Goal: Communication & Community: Answer question/provide support

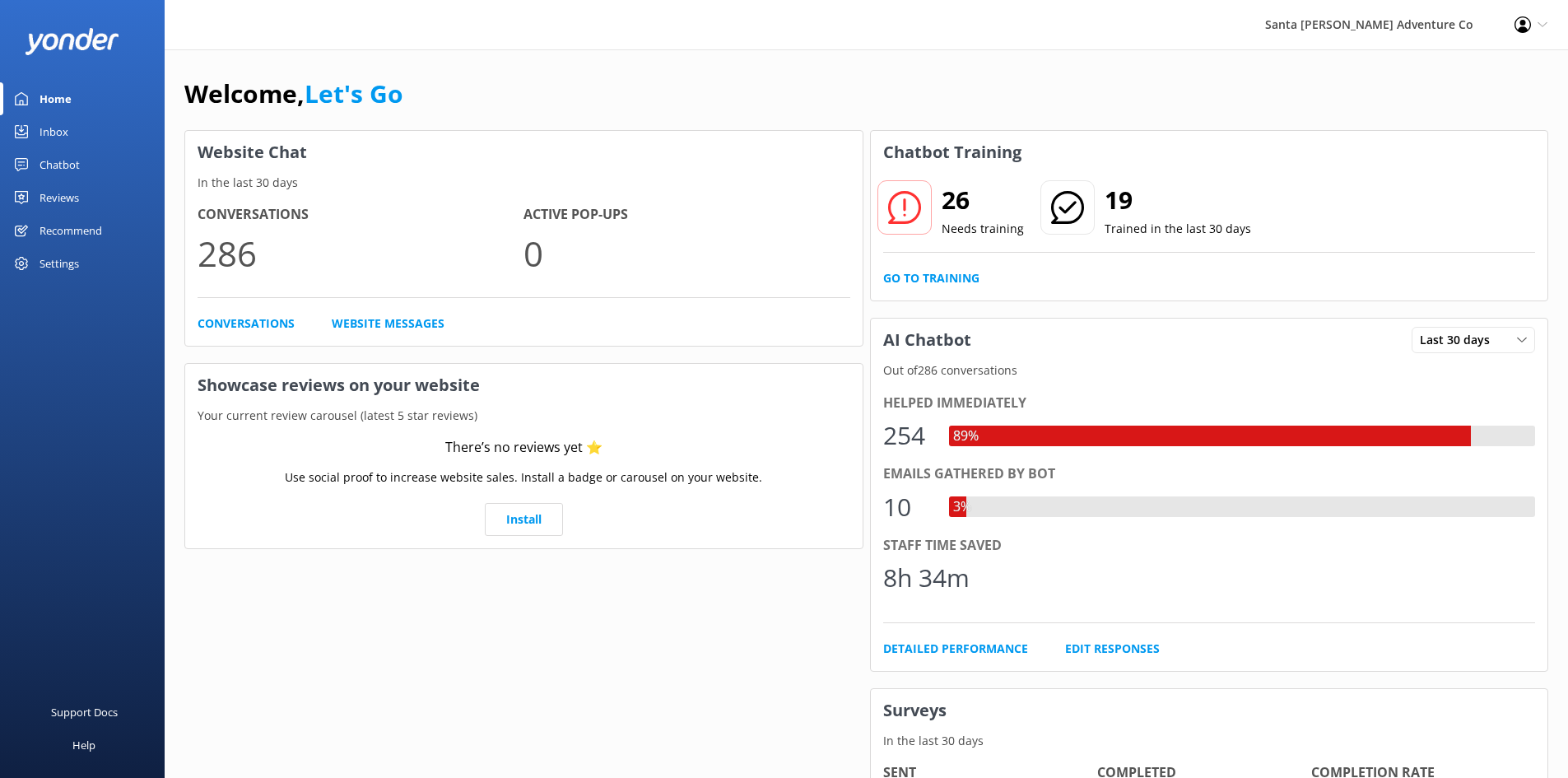
click at [41, 124] on div "Inbox" at bounding box center [53, 131] width 29 height 33
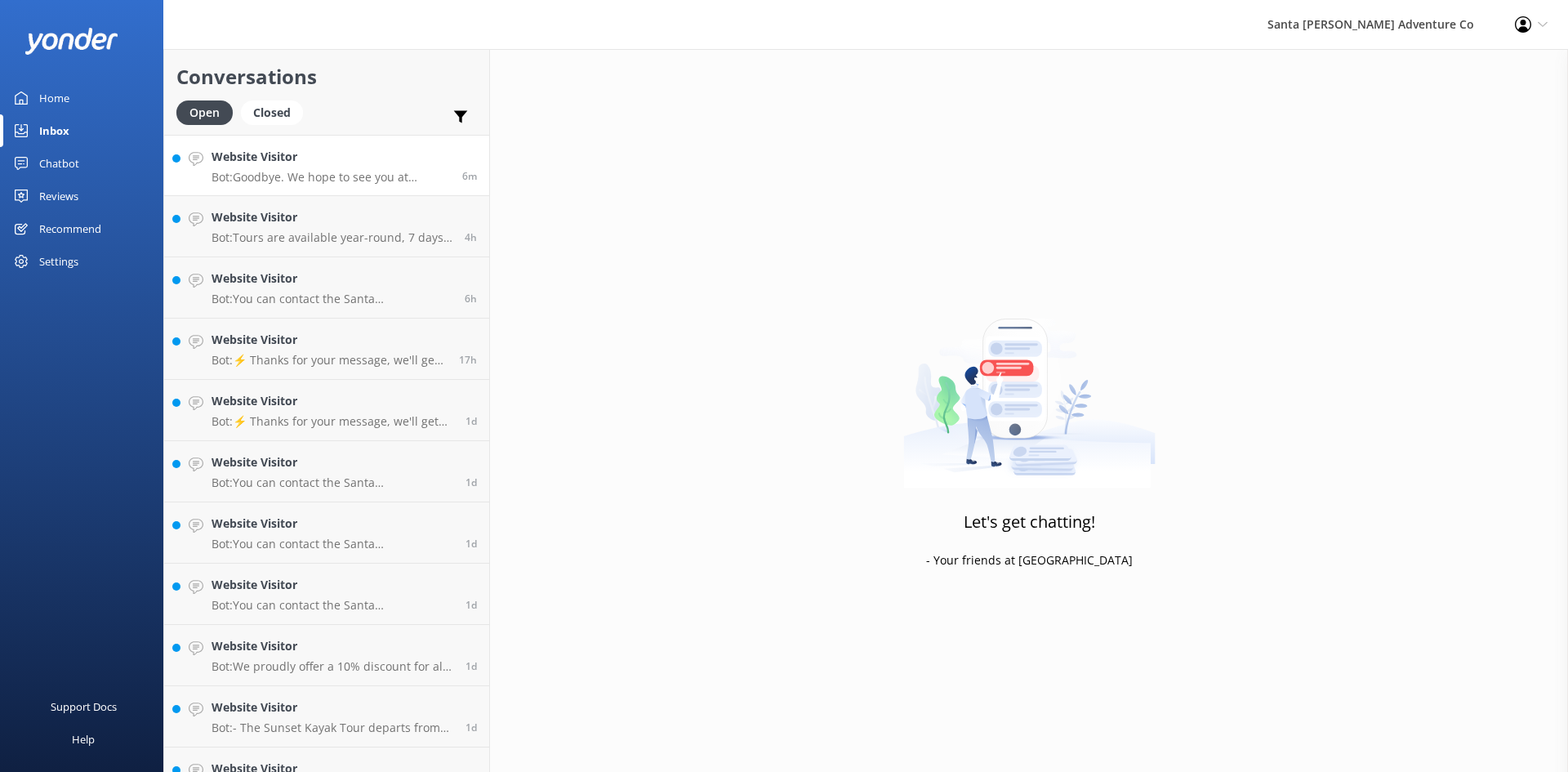
click at [297, 168] on div "Website Visitor Bot: Goodbye. We hope to see you at [GEOGRAPHIC_DATA][PERSON_NA…" at bounding box center [331, 166] width 238 height 35
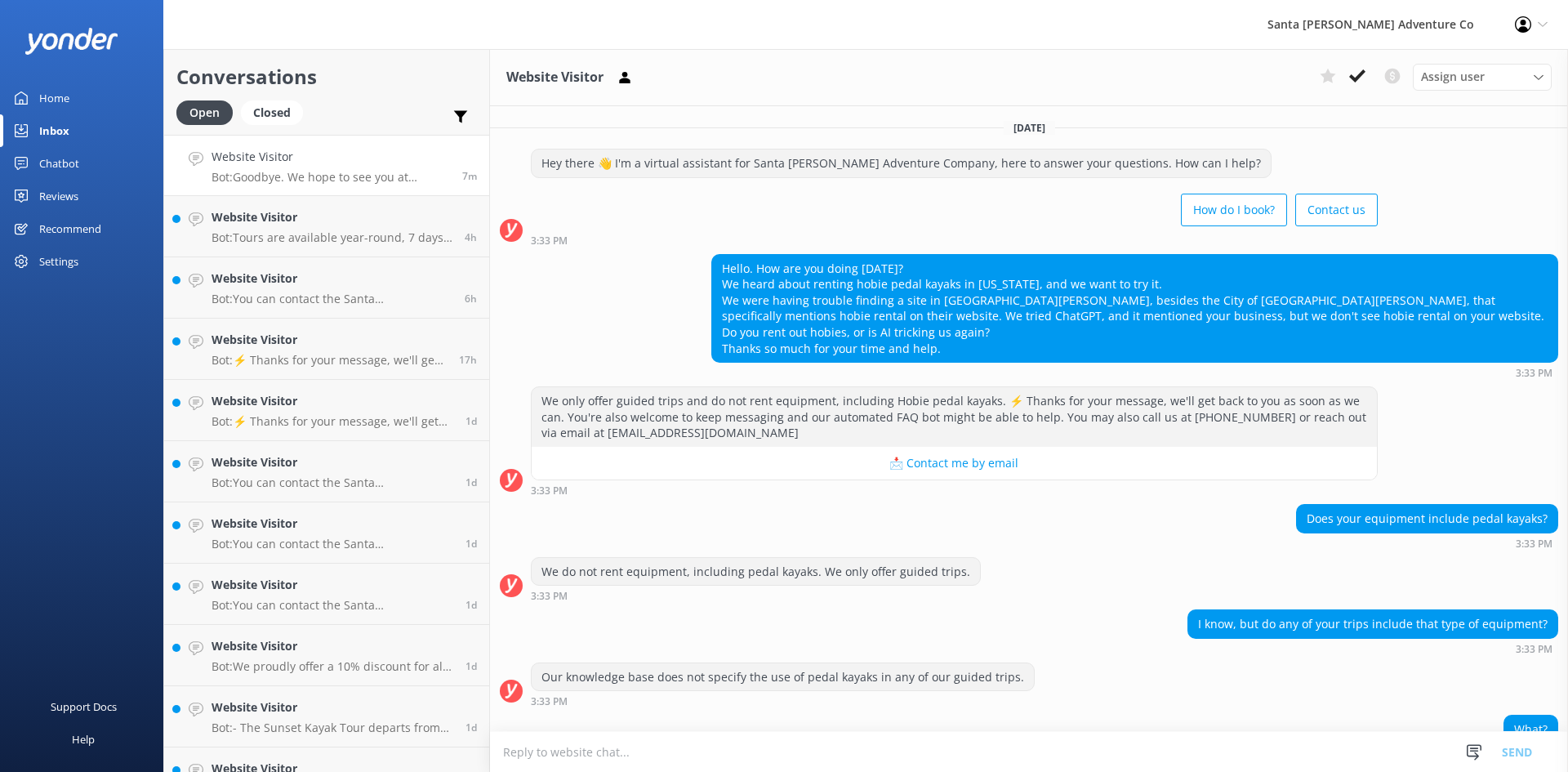
scroll to position [243, 0]
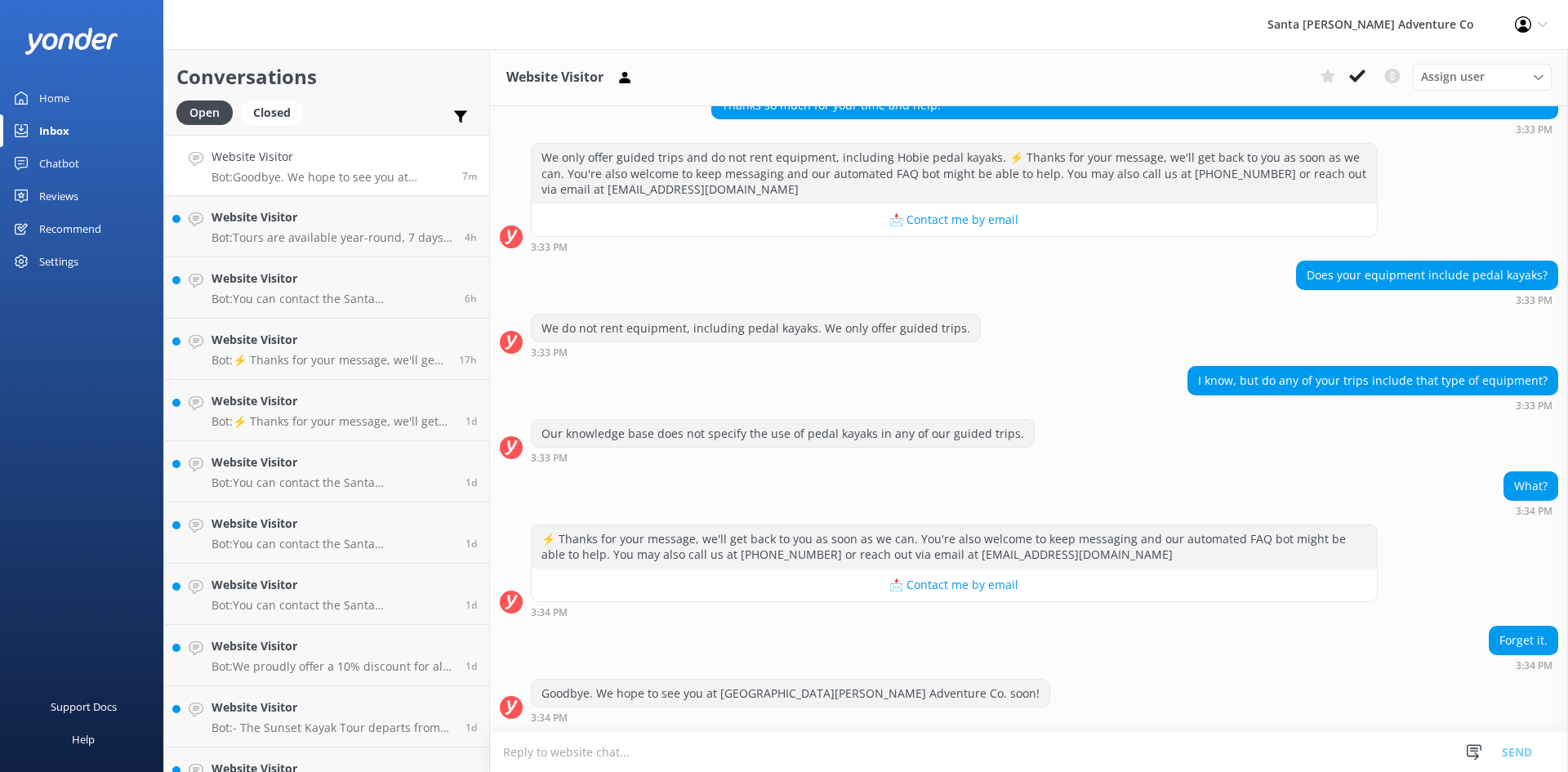
click at [837, 749] on textarea at bounding box center [1029, 752] width 1078 height 40
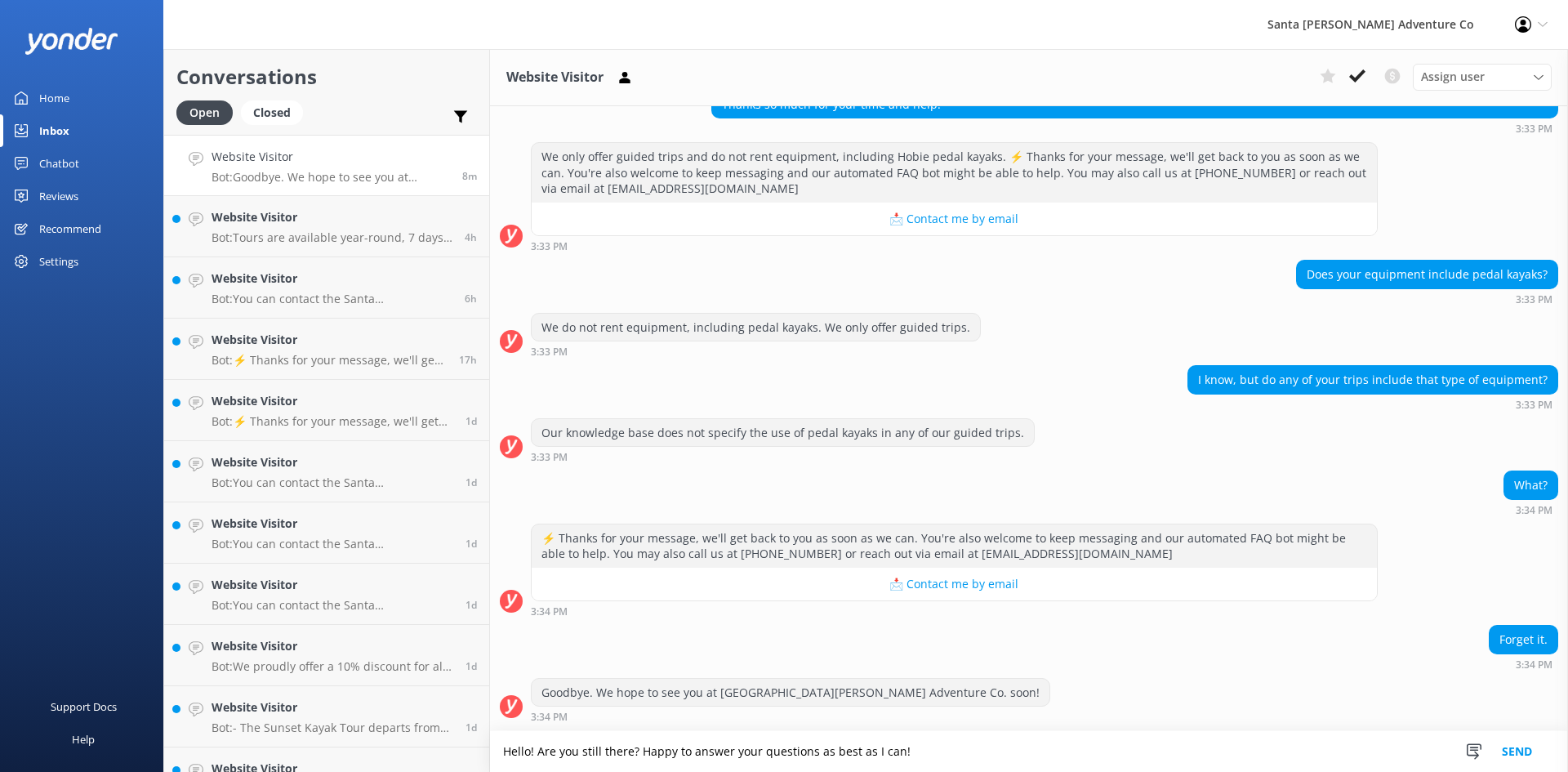
type textarea "Hello! Are you still there? Happy to answer your questions as best as I can!"
click at [1530, 752] on button "Send" at bounding box center [1517, 752] width 61 height 41
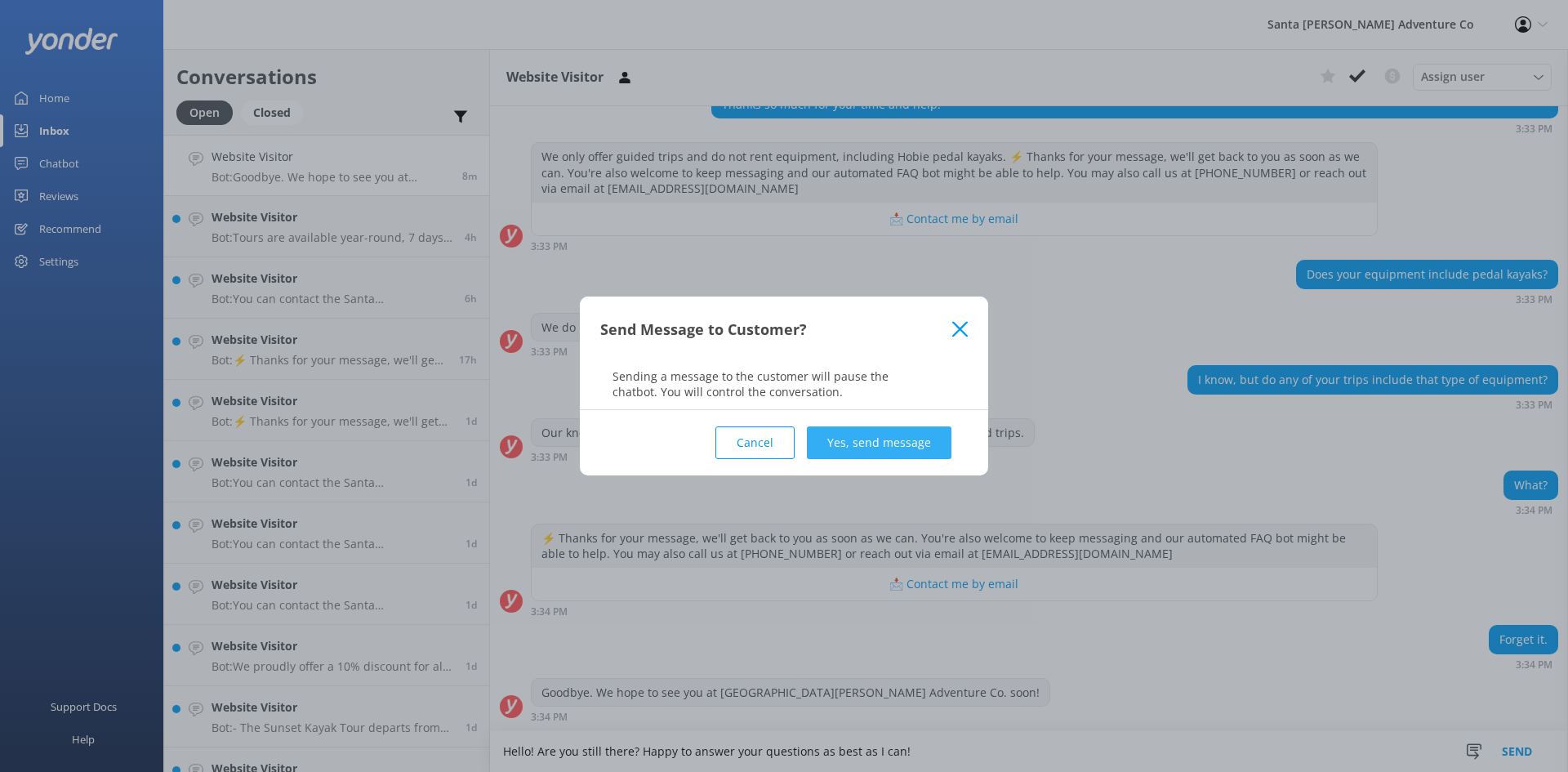
click at [860, 432] on button "Yes, send message" at bounding box center [878, 442] width 144 height 33
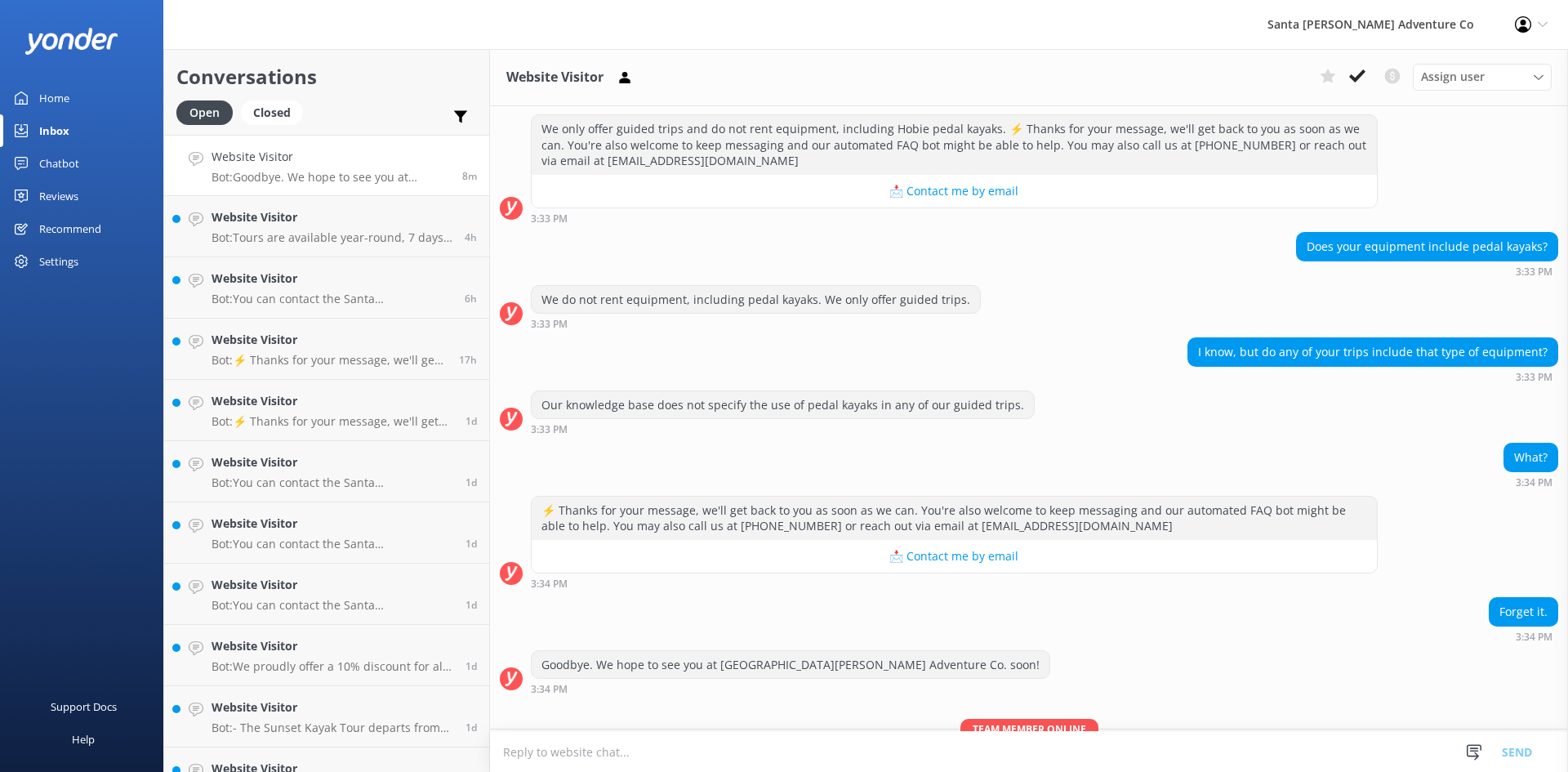
scroll to position [349, 0]
